Goal: Information Seeking & Learning: Learn about a topic

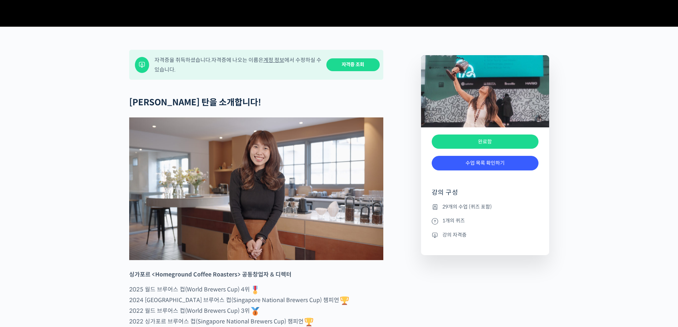
scroll to position [356, 0]
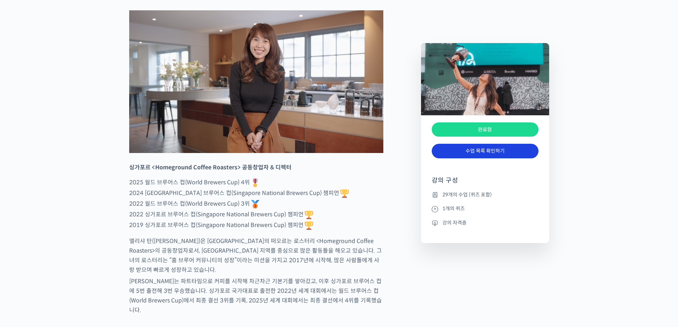
click at [378, 158] on link "수업 목록 확인하기" at bounding box center [485, 151] width 107 height 15
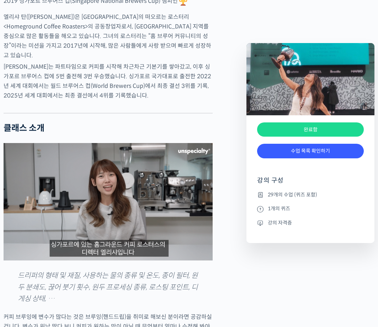
scroll to position [605, 0]
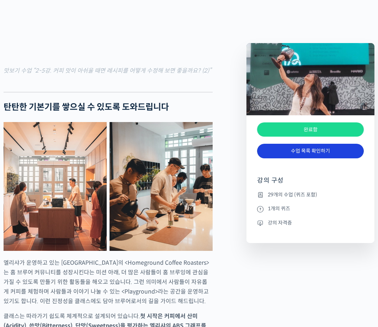
click at [290, 148] on link "수업 목록 확인하기" at bounding box center [310, 151] width 107 height 15
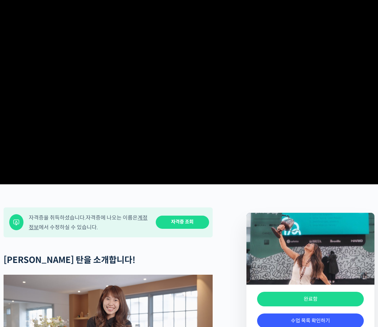
scroll to position [0, 0]
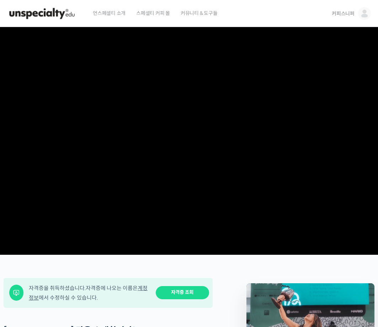
drag, startPoint x: 290, startPoint y: 53, endPoint x: 16, endPoint y: 57, distance: 273.6
click at [16, 57] on video at bounding box center [189, 139] width 378 height 225
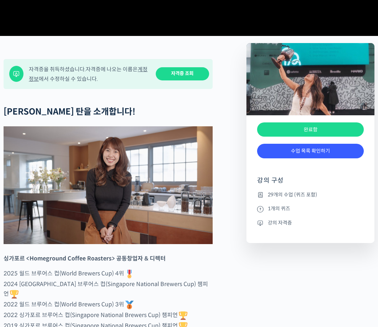
scroll to position [320, 0]
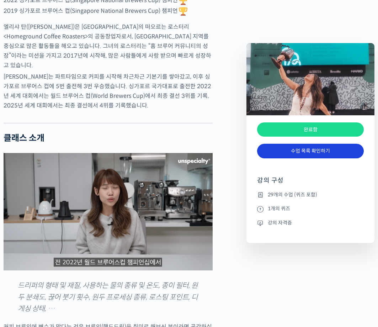
click at [289, 155] on link "수업 목록 확인하기" at bounding box center [310, 151] width 107 height 15
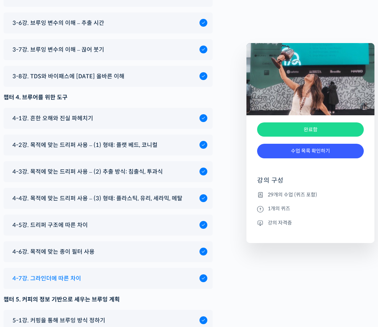
scroll to position [3885, 0]
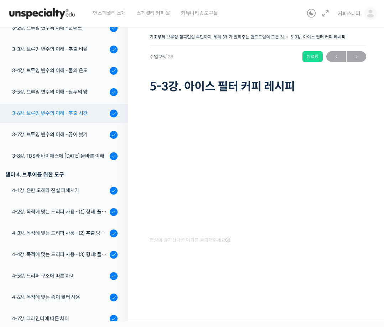
scroll to position [274, 0]
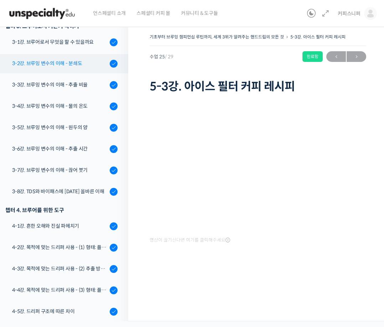
click at [69, 63] on div "3-2강. 브루잉 변수의 이해 - 분쇄도" at bounding box center [59, 63] width 95 height 8
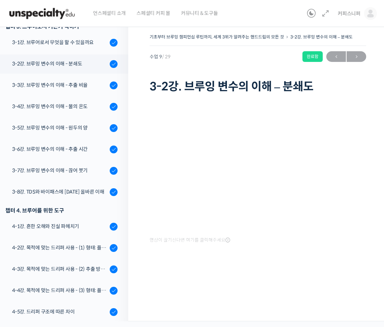
scroll to position [301, 0]
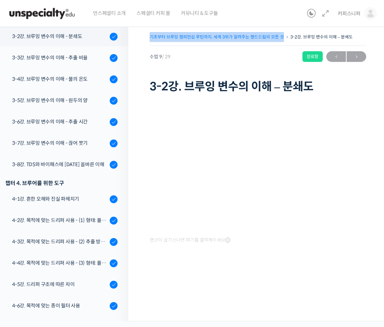
drag, startPoint x: 149, startPoint y: 37, endPoint x: 282, endPoint y: 38, distance: 132.7
click at [282, 38] on div "기초부터 브루잉 챔피언십 루틴까지, 세계 3위가 알려주는 핸드드립의 모든 것 3-2강. 브루잉 변수의 이해 – 분쇄도 완료함 수업 9 / 29…" at bounding box center [257, 171] width 259 height 300
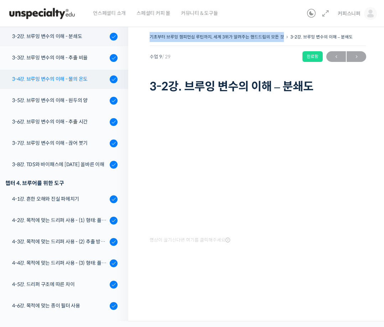
copy link "기초부터 브루잉 챔피언십 루틴까지, 세계 3위가 알려주는 핸드드립의 모든 것"
